Goal: Information Seeking & Learning: Learn about a topic

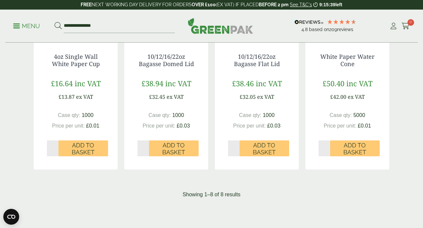
scroll to position [470, 0]
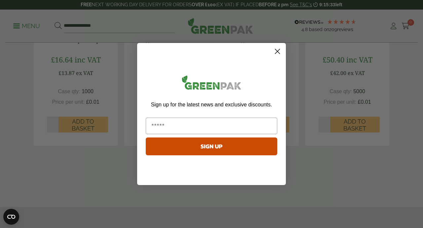
click at [280, 53] on circle "Close dialog" at bounding box center [277, 51] width 11 height 11
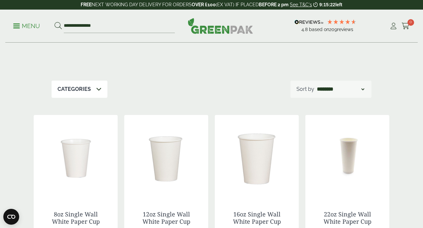
scroll to position [60, 0]
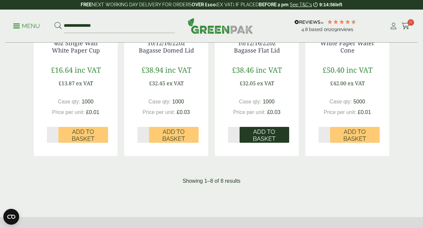
scroll to position [494, 0]
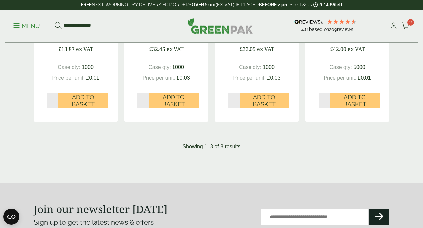
click at [227, 147] on p "Showing 1–8 of 8 results" at bounding box center [211, 147] width 58 height 8
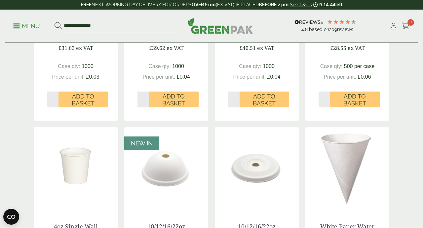
scroll to position [0, 0]
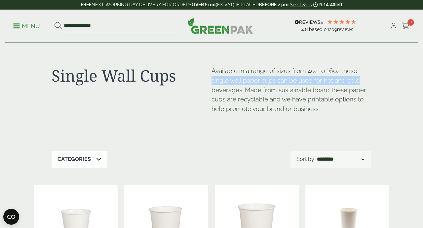
drag, startPoint x: 421, startPoint y: 77, endPoint x: 402, endPoint y: 83, distance: 19.9
